Goal: Task Accomplishment & Management: Use online tool/utility

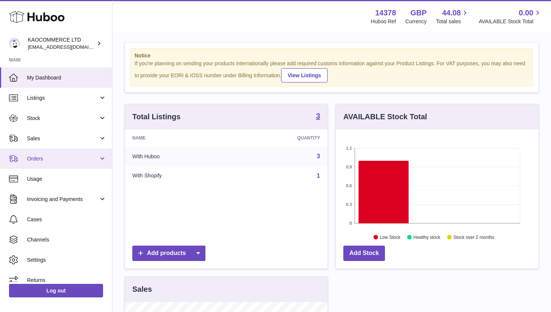
scroll to position [8, 0]
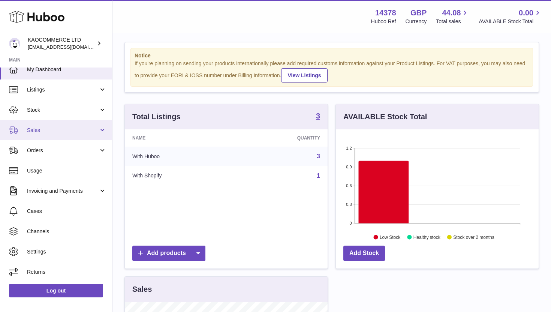
click at [93, 134] on link "Sales" at bounding box center [56, 130] width 112 height 20
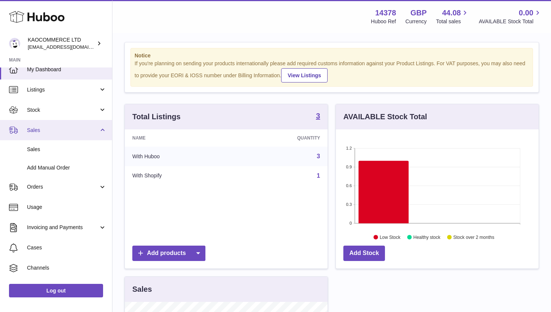
click at [93, 131] on span "Sales" at bounding box center [63, 130] width 72 height 7
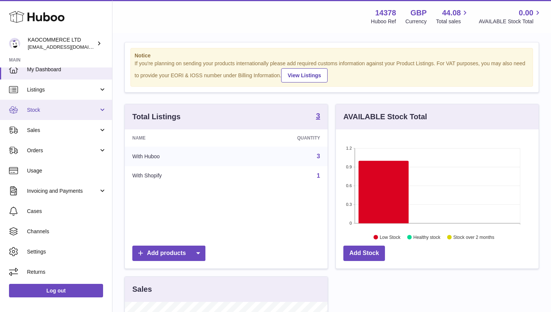
click at [98, 111] on link "Stock" at bounding box center [56, 110] width 112 height 20
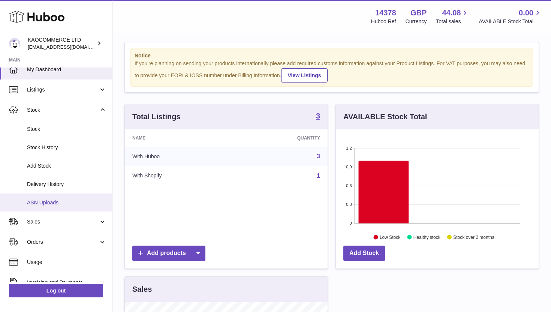
click at [50, 200] on span "ASN Uploads" at bounding box center [67, 202] width 80 height 7
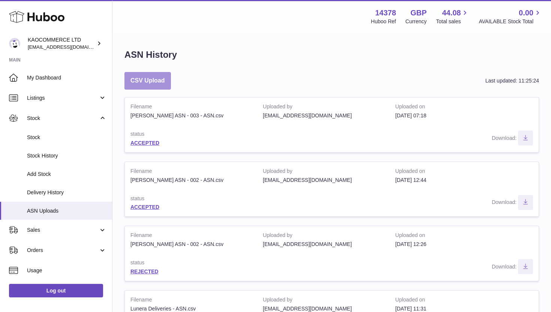
click at [147, 81] on button "CSV Upload" at bounding box center [148, 81] width 47 height 18
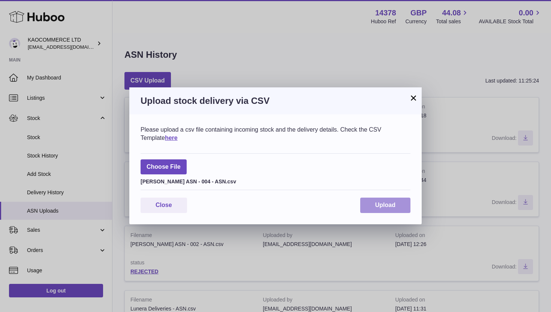
click at [388, 207] on span "Upload" at bounding box center [386, 205] width 20 height 6
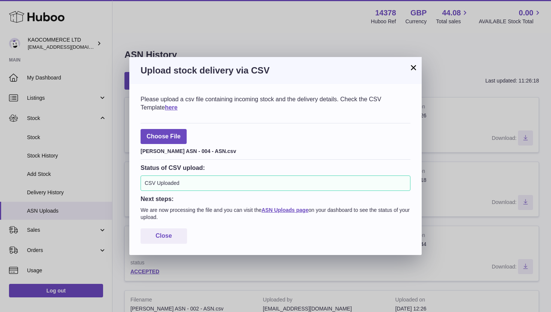
click at [416, 67] on button "×" at bounding box center [413, 67] width 9 height 9
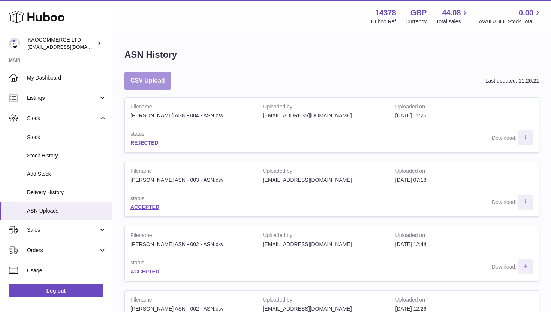
click at [160, 79] on button "CSV Upload" at bounding box center [148, 81] width 47 height 18
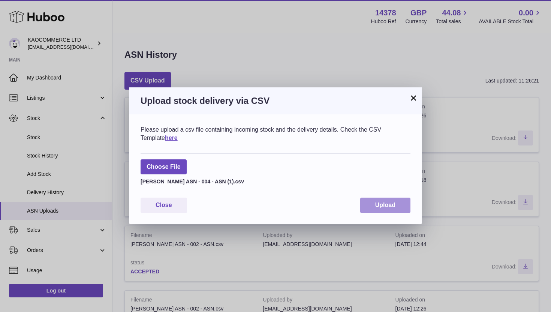
click at [381, 200] on button "Upload" at bounding box center [386, 205] width 50 height 15
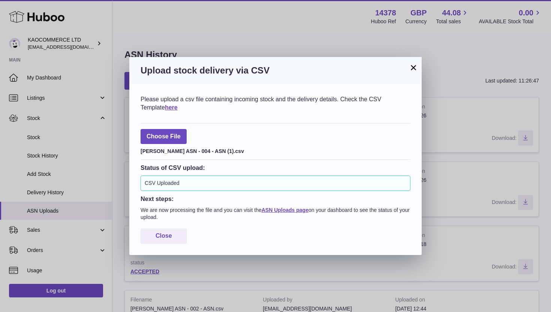
click at [415, 71] on button "×" at bounding box center [413, 67] width 9 height 9
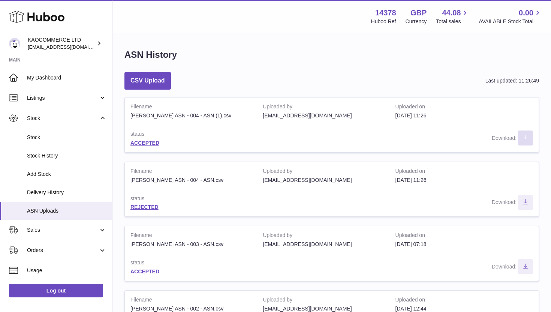
click at [531, 138] on icon "Download ASN file" at bounding box center [526, 138] width 12 height 6
click at [142, 143] on link "ACCEPTED" at bounding box center [145, 143] width 29 height 6
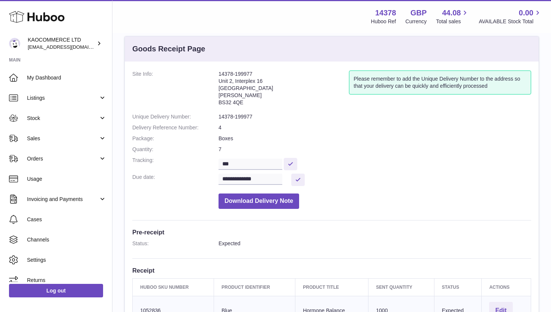
scroll to position [26, 0]
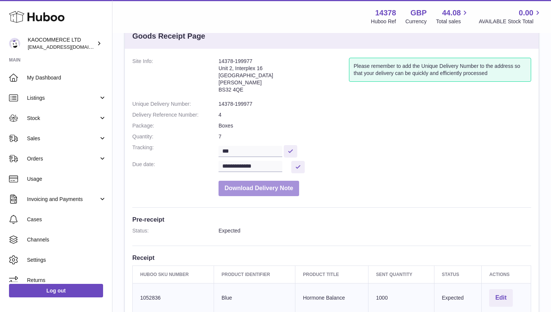
click at [276, 193] on button "Download Delivery Note" at bounding box center [259, 188] width 81 height 15
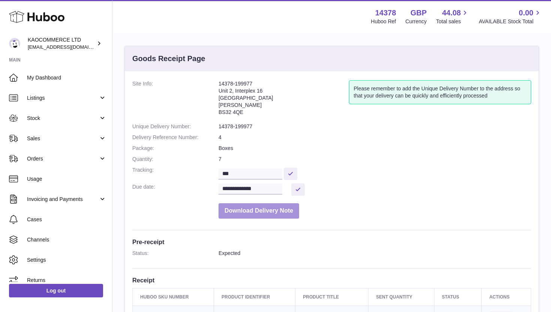
scroll to position [2, 0]
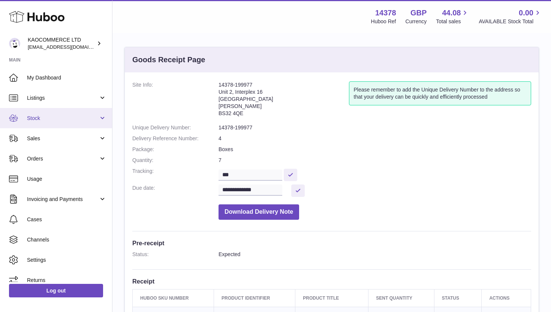
click at [84, 114] on link "Stock" at bounding box center [56, 118] width 112 height 20
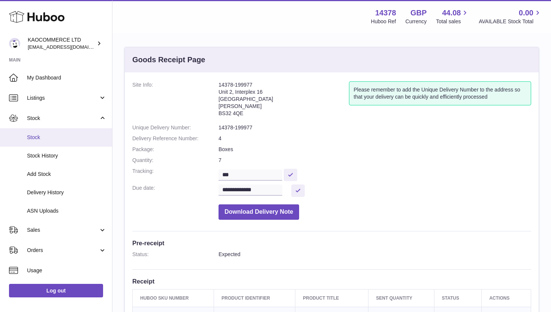
click at [65, 140] on span "Stock" at bounding box center [67, 137] width 80 height 7
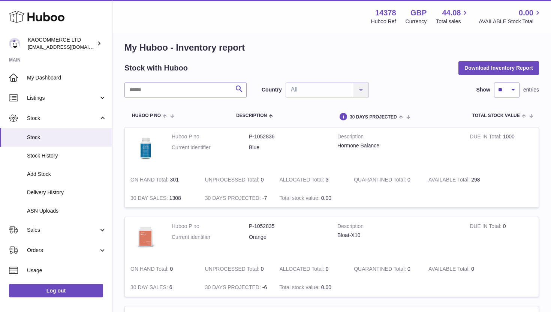
scroll to position [9, 0]
